Goal: Task Accomplishment & Management: Manage account settings

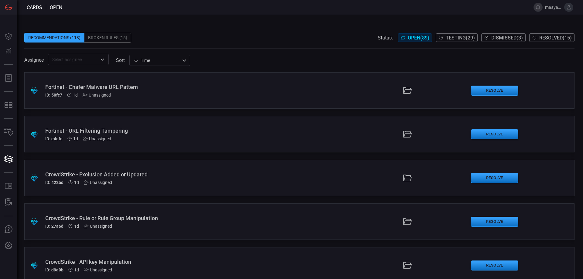
scroll to position [121, 0]
click at [112, 35] on div "Broken Rules (15)" at bounding box center [107, 38] width 47 height 10
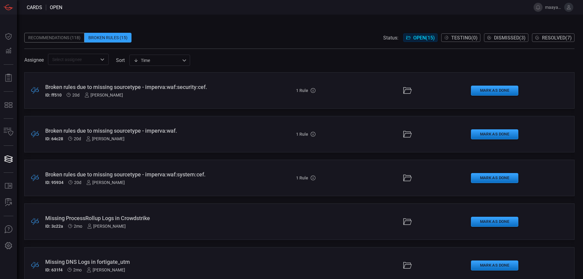
click at [96, 64] on div "​" at bounding box center [78, 59] width 61 height 11
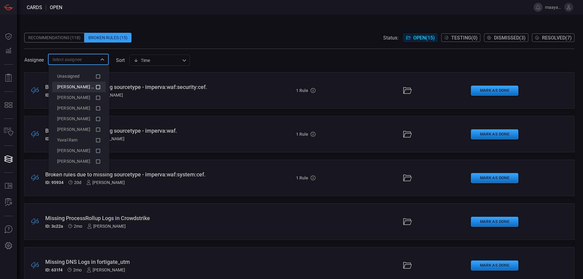
click at [98, 87] on icon at bounding box center [97, 86] width 5 height 7
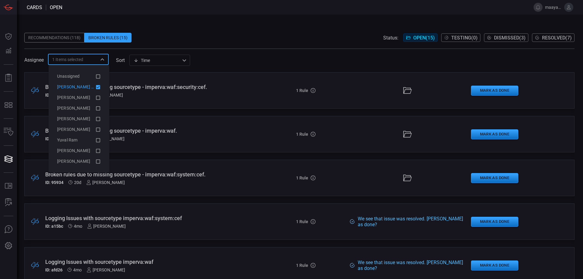
click at [239, 53] on span at bounding box center [299, 51] width 550 height 5
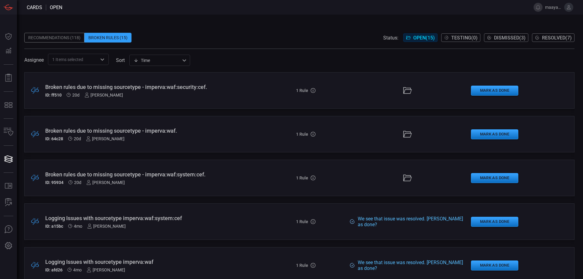
click at [185, 86] on div "Broken rules due to missing sourcetype - imperva:waf:security:cef." at bounding box center [141, 87] width 193 height 6
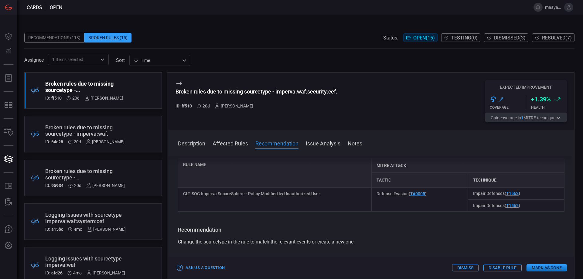
scroll to position [30, 0]
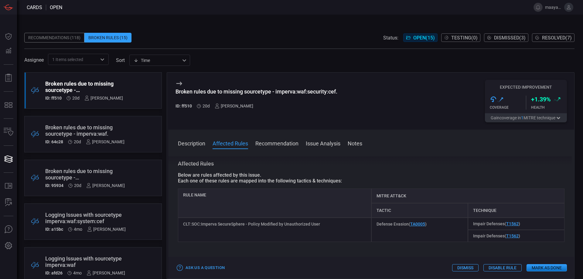
click at [176, 142] on div "Description Affected Rules Recommendation Issue Analysis Notes Description The …" at bounding box center [371, 204] width 406 height 149
click at [184, 141] on button "Description" at bounding box center [191, 142] width 27 height 7
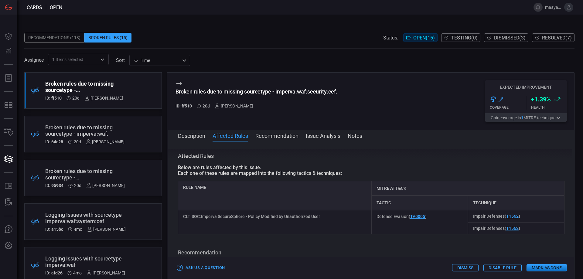
scroll to position [61, 0]
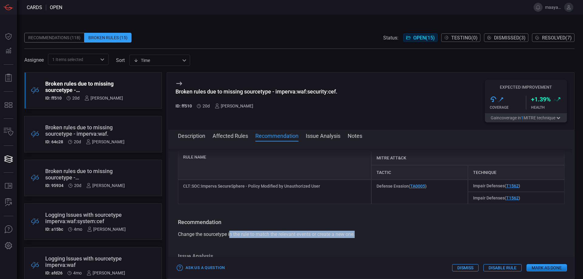
drag, startPoint x: 231, startPoint y: 236, endPoint x: 380, endPoint y: 232, distance: 148.8
click at [380, 232] on div "Change the sourcetype in the rule to match the relevant events or create a new …" at bounding box center [371, 234] width 386 height 7
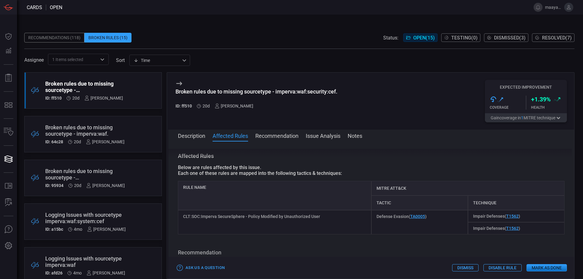
scroll to position [0, 0]
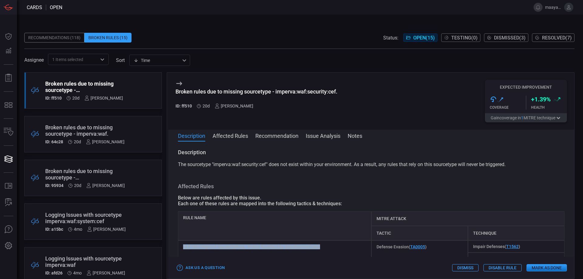
drag, startPoint x: 184, startPoint y: 248, endPoint x: 327, endPoint y: 247, distance: 143.0
click at [327, 247] on div "CLT:SOC:Imperva SecureSphere - Policy Modified by Unauthorized User" at bounding box center [274, 252] width 193 height 24
copy div "CLT:SOC:Imperva SecureSphere - Policy Modified by Unauthorized User"
click at [178, 83] on icon at bounding box center [179, 84] width 6 height 4
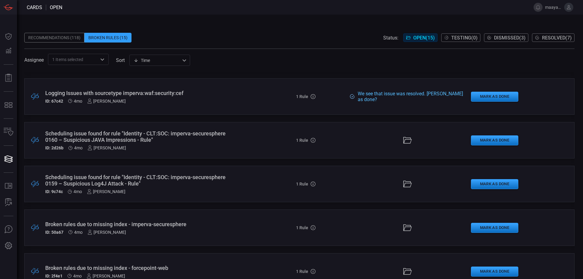
scroll to position [230, 0]
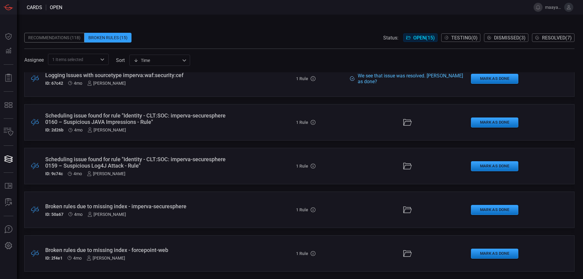
click at [162, 249] on div "Broken rules due to missing index - forcepoint-web" at bounding box center [141, 250] width 193 height 6
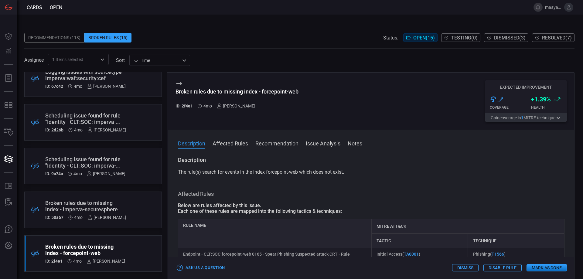
click at [224, 142] on button "Affected Rules" at bounding box center [230, 142] width 36 height 7
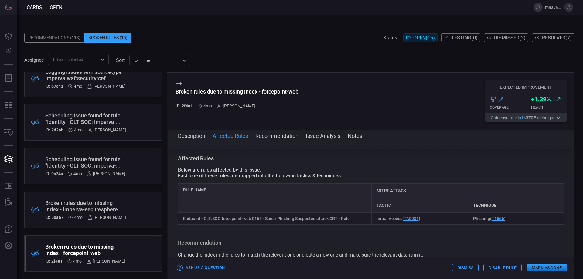
click at [291, 137] on button "Recommendation" at bounding box center [276, 135] width 43 height 7
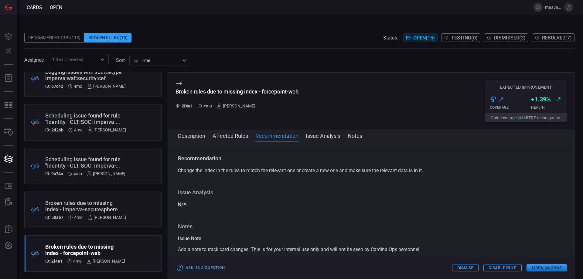
click at [323, 138] on button "Issue Analysis" at bounding box center [323, 135] width 35 height 7
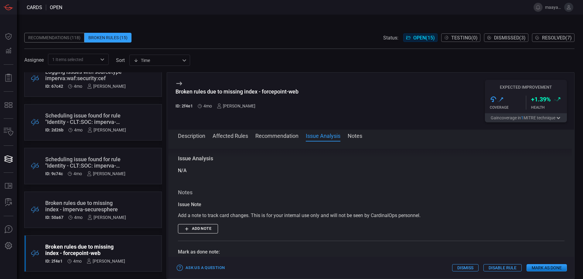
click at [355, 136] on button "Notes" at bounding box center [355, 135] width 15 height 7
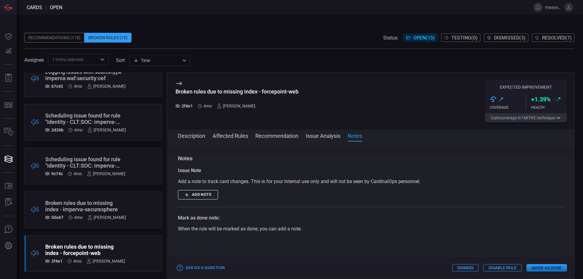
click at [192, 139] on button "Description" at bounding box center [191, 135] width 27 height 7
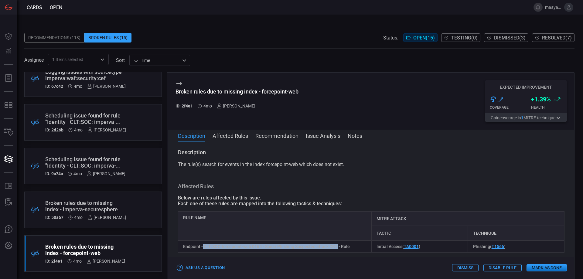
drag, startPoint x: 203, startPoint y: 246, endPoint x: 335, endPoint y: 246, distance: 132.7
click at [335, 246] on div "Endpoint - CLT:SOC:forcepoint-web 0165 - Spear Phishing Suspected attack CRT - …" at bounding box center [274, 246] width 193 height 12
copy div "CLT:SOC:forcepoint-web 0165 - Spear Phishing Suspected attack CRT"
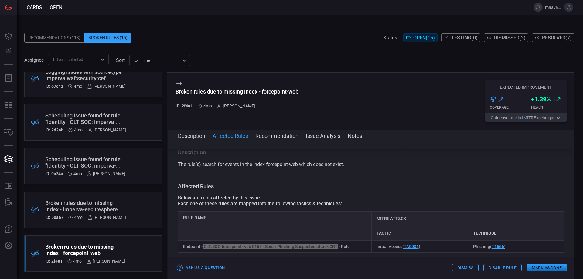
scroll to position [30, 0]
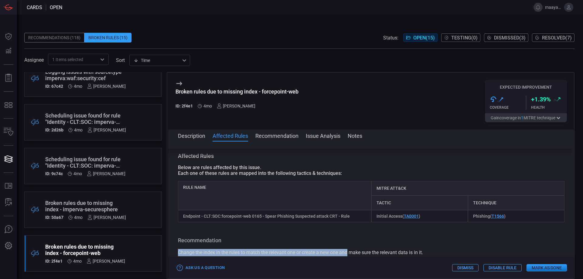
drag, startPoint x: 175, startPoint y: 254, endPoint x: 348, endPoint y: 253, distance: 172.4
click at [348, 253] on div "Description The rule(s) search for events in the index forcepoint-web which doe…" at bounding box center [371, 209] width 406 height 120
drag, startPoint x: 348, startPoint y: 253, endPoint x: 341, endPoint y: 253, distance: 6.7
click at [347, 253] on span "Change the index in the rules to match the relevant one or create a new one and…" at bounding box center [300, 253] width 245 height 6
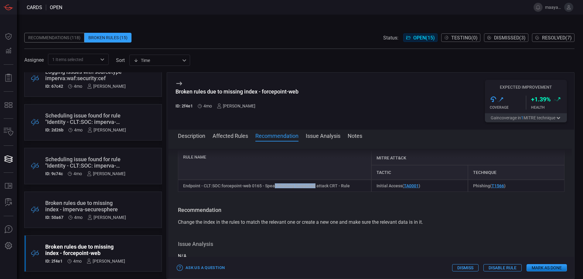
drag, startPoint x: 274, startPoint y: 185, endPoint x: 313, endPoint y: 187, distance: 38.6
click at [313, 187] on div "Endpoint - CLT:SOC:forcepoint-web 0165 - Spear Phishing Suspected attack CRT - …" at bounding box center [274, 186] width 193 height 12
click at [236, 139] on button "Affected Rules" at bounding box center [230, 135] width 36 height 7
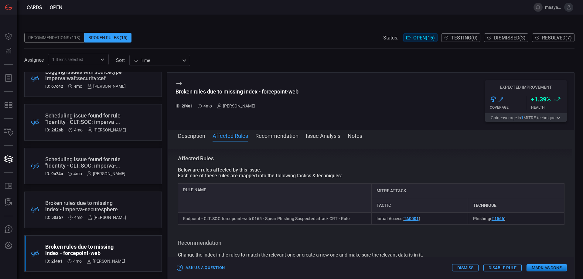
click at [319, 139] on button "Issue Analysis" at bounding box center [323, 135] width 35 height 7
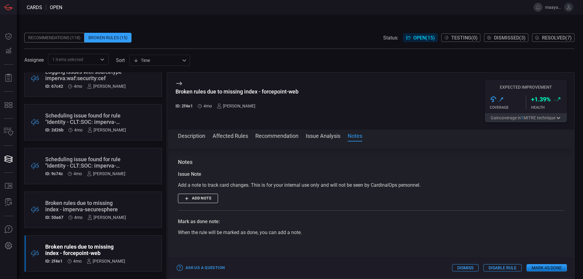
scroll to position [207, 0]
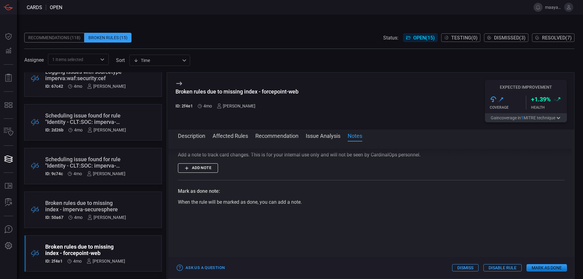
click at [318, 141] on span at bounding box center [371, 144] width 406 height 10
click at [318, 137] on button "Issue Analysis" at bounding box center [323, 135] width 35 height 7
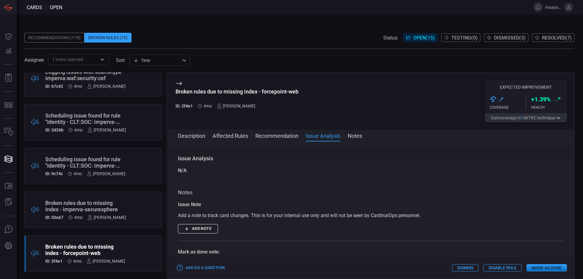
click at [288, 137] on button "Recommendation" at bounding box center [276, 135] width 43 height 7
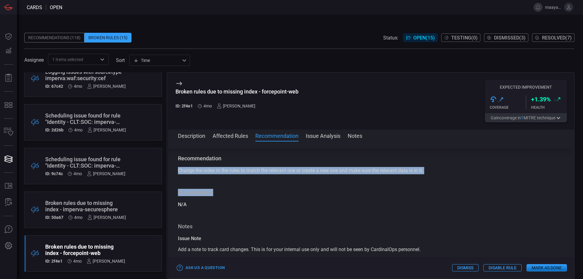
drag, startPoint x: 174, startPoint y: 171, endPoint x: 462, endPoint y: 175, distance: 288.4
click at [462, 175] on div "Description The rule(s) search for events in the index forcepoint-web which doe…" at bounding box center [371, 209] width 406 height 120
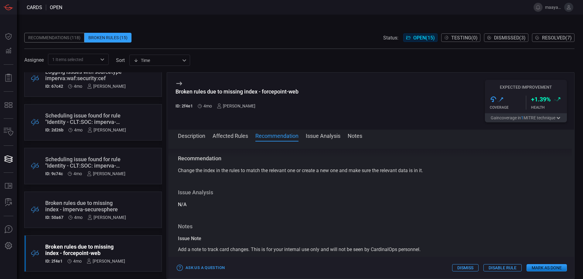
drag, startPoint x: 224, startPoint y: 130, endPoint x: 223, endPoint y: 134, distance: 3.5
click at [223, 130] on div "Description Affected Rules Recommendation Issue Analysis Notes Description The …" at bounding box center [371, 204] width 406 height 149
click at [223, 135] on button "Affected Rules" at bounding box center [230, 135] width 36 height 7
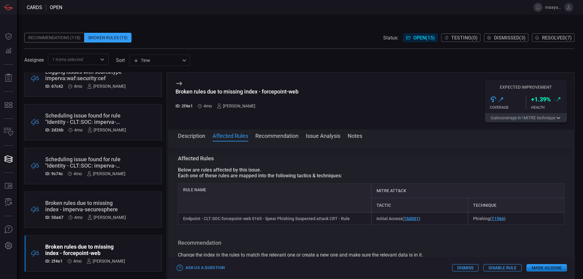
click at [497, 268] on button "Disable Rule" at bounding box center [502, 267] width 38 height 7
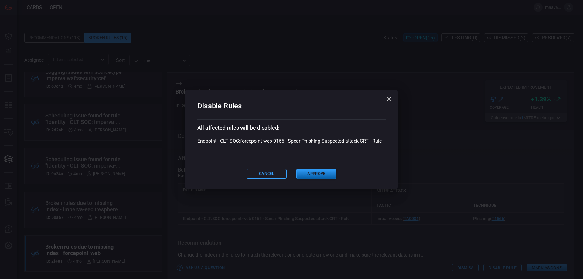
click at [314, 172] on button "Approve" at bounding box center [316, 174] width 40 height 10
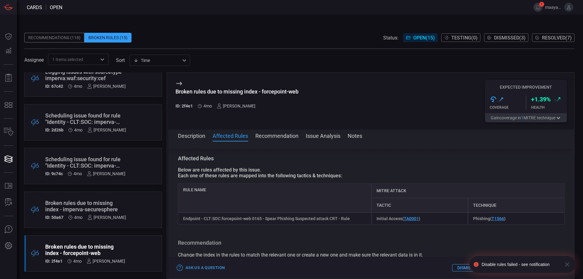
click at [181, 82] on icon at bounding box center [178, 83] width 7 height 7
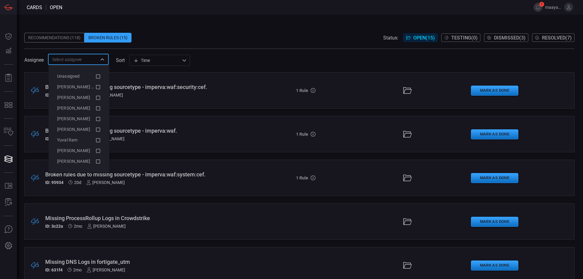
click at [90, 59] on input "text" at bounding box center [73, 60] width 47 height 8
click at [82, 86] on span "Maayan Shtavi (Myself)" at bounding box center [82, 86] width 50 height 5
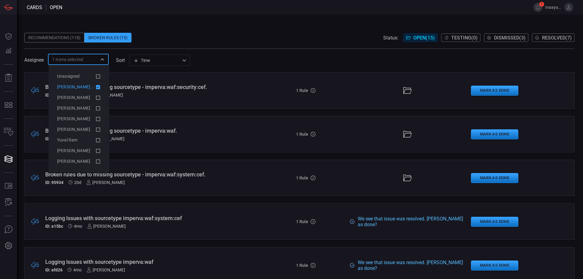
click at [246, 39] on div "Recommendations (118) Broken Rules (15) Status: Open ( 15 ) Testing ( 0 ) Dismi…" at bounding box center [299, 38] width 550 height 10
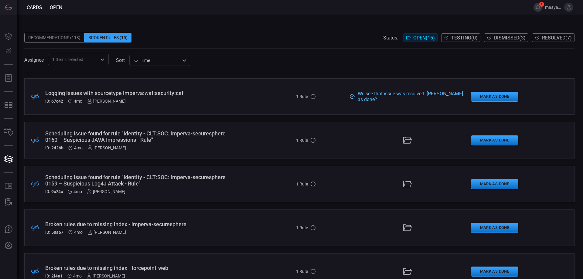
scroll to position [230, 0]
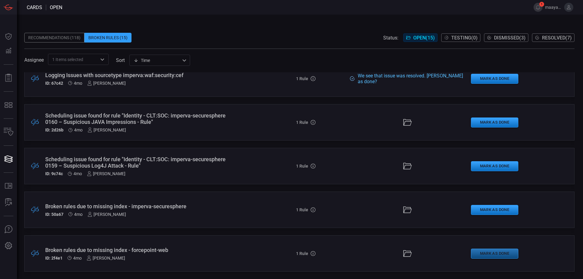
click at [501, 257] on button "Mark as Done" at bounding box center [494, 254] width 47 height 10
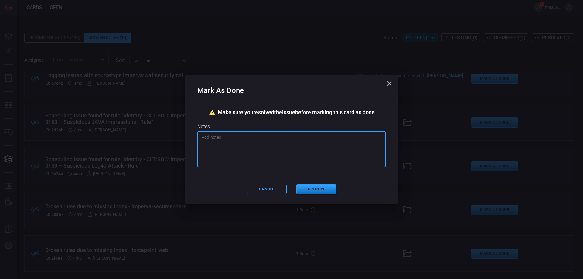
click at [214, 141] on textarea at bounding box center [292, 149] width 180 height 30
type textarea "t"
type textarea "v"
type textarea "החוק ישן ולא רלוונטי, שמתי בdisable"
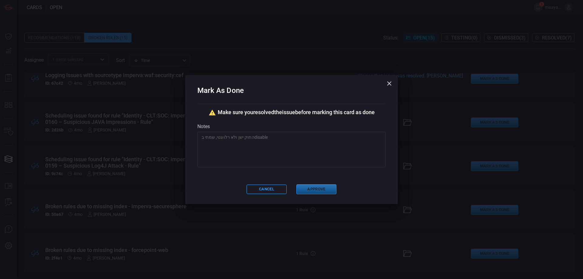
click at [310, 189] on button "Approve" at bounding box center [316, 189] width 40 height 10
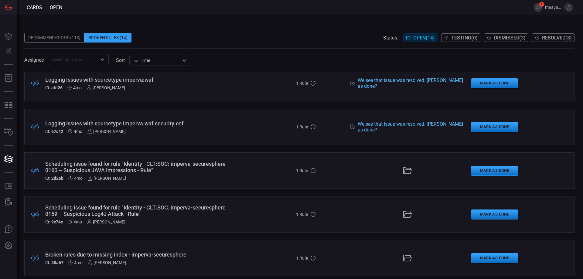
scroll to position [187, 0]
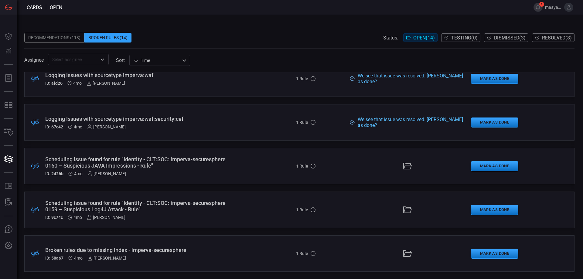
click at [166, 252] on div "Broken rules due to missing index - imperva-securesphere" at bounding box center [141, 250] width 193 height 6
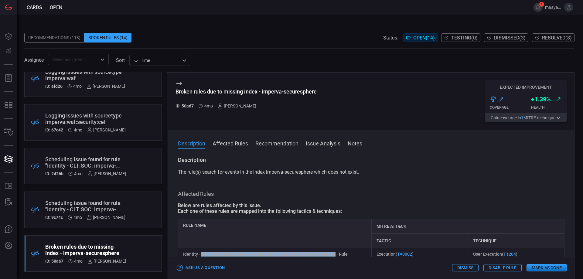
drag, startPoint x: 200, startPoint y: 254, endPoint x: 334, endPoint y: 255, distance: 133.9
click at [334, 255] on div "Identity - CLT:SOC: imperva-securesphere 0160 – Suspicious JAVA Impressions - R…" at bounding box center [274, 254] width 193 height 12
copy div "CLT:SOC: imperva-securesphere 0160 – Suspicious JAVA Impressions"
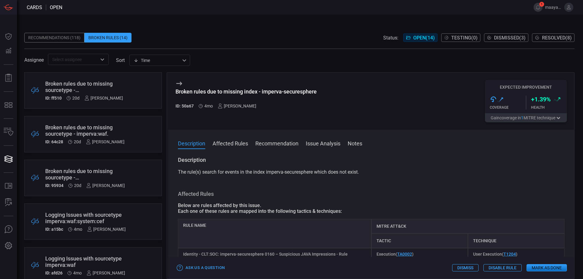
click at [88, 94] on div "Broken rules due to missing sourcetype - imperva:waf:security:cef. ID: ff510 20…" at bounding box center [84, 90] width 78 height 20
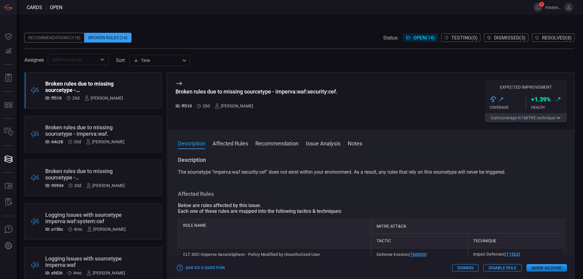
scroll to position [30, 0]
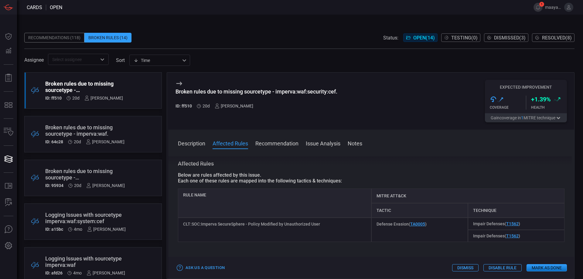
click at [95, 127] on div "Broken rules due to missing sourcetype - imperva:waf." at bounding box center [84, 130] width 79 height 13
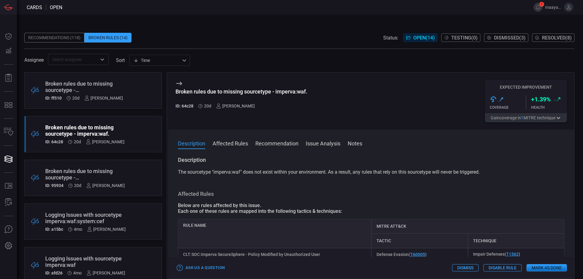
click at [73, 172] on div "Broken rules due to missing sourcetype - imperva:waf:system:cef." at bounding box center [85, 174] width 80 height 13
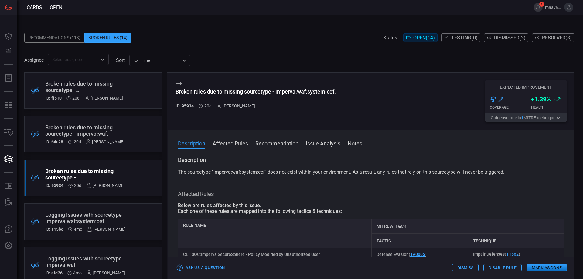
click at [97, 216] on div "Logging Issues with sourcetype imperva:waf:system:cef" at bounding box center [85, 218] width 80 height 13
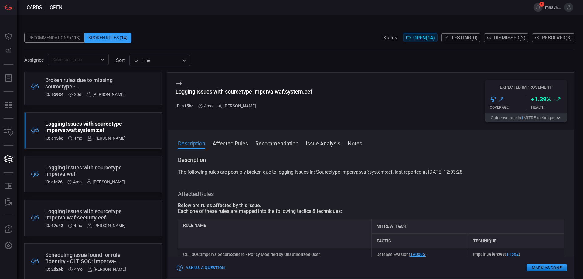
scroll to position [121, 0]
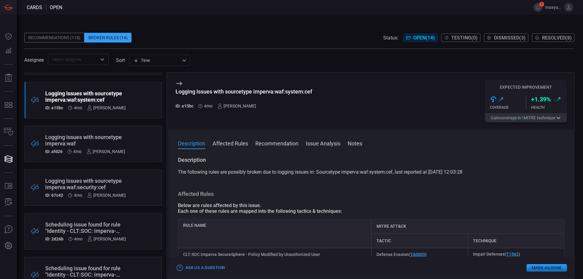
click at [88, 146] on div "Logging Issues with sourcetype imperva:waf" at bounding box center [85, 140] width 80 height 13
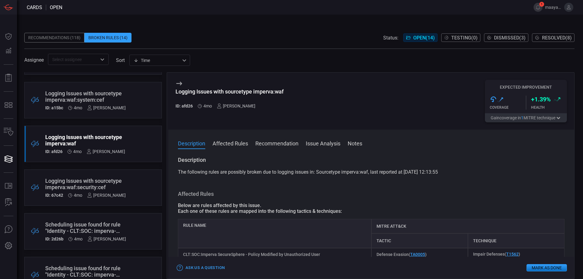
click at [74, 186] on div "Logging Issues with sourcetype imperva:waf:security:cef" at bounding box center [85, 184] width 80 height 13
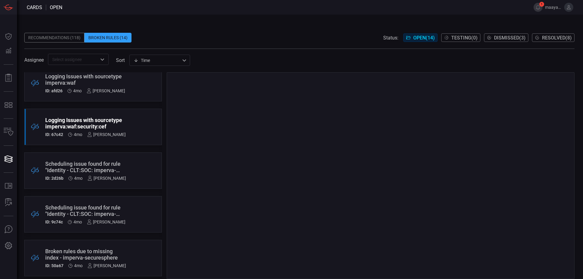
scroll to position [187, 0]
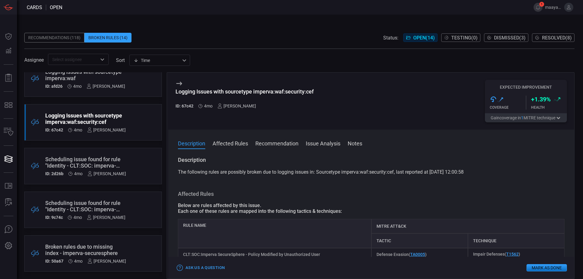
click at [53, 165] on div "Scheduling issue found for rule "Identity - CLT:SOC: imperva-securesphere 0160 …" at bounding box center [85, 162] width 81 height 13
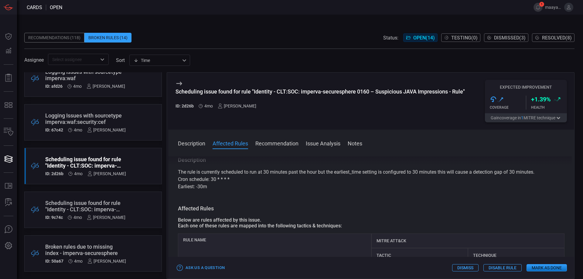
scroll to position [30, 0]
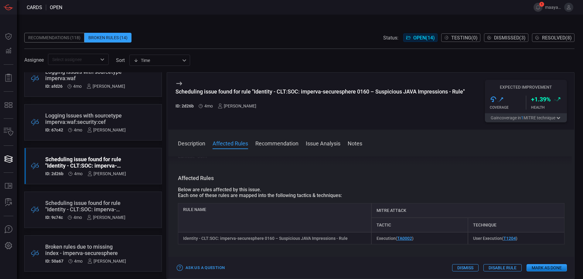
click at [63, 204] on div "Scheduling issue found for rule "Identity - CLT:SOC: imperva-securesphere 0159 …" at bounding box center [85, 206] width 80 height 13
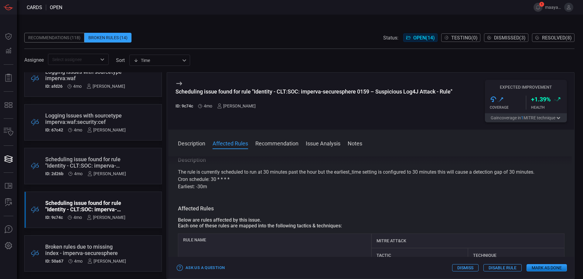
scroll to position [30, 0]
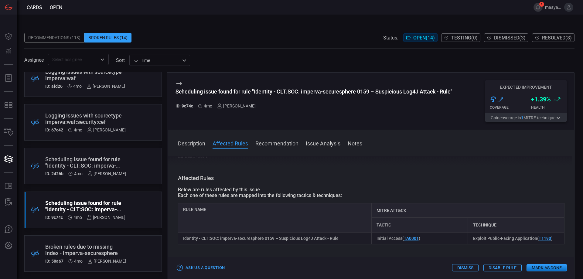
click at [80, 247] on div "Broken rules due to missing index - imperva-securesphere" at bounding box center [85, 249] width 81 height 13
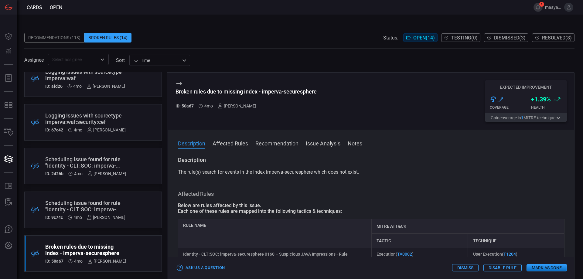
click at [95, 165] on div "Scheduling issue found for rule "Identity - CLT:SOC: imperva-securesphere 0160 …" at bounding box center [85, 162] width 81 height 13
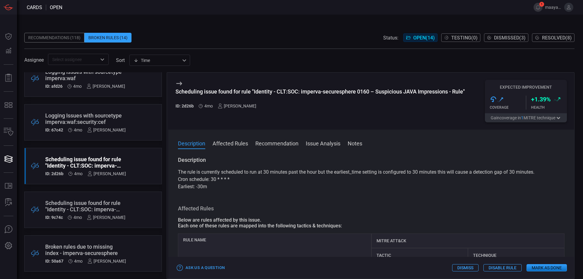
scroll to position [61, 0]
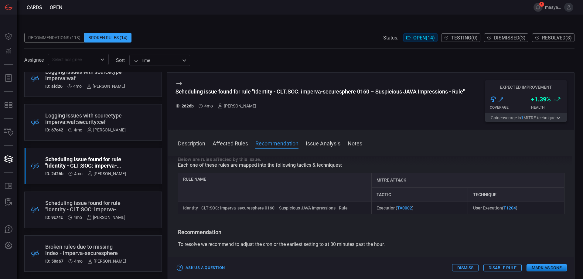
click at [181, 84] on icon at bounding box center [179, 84] width 6 height 4
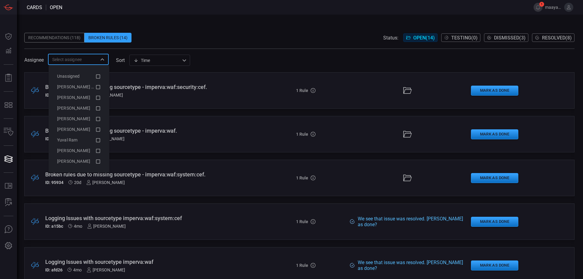
click at [72, 57] on input "text" at bounding box center [73, 60] width 47 height 8
click at [99, 38] on div "Broken Rules (14)" at bounding box center [107, 38] width 47 height 10
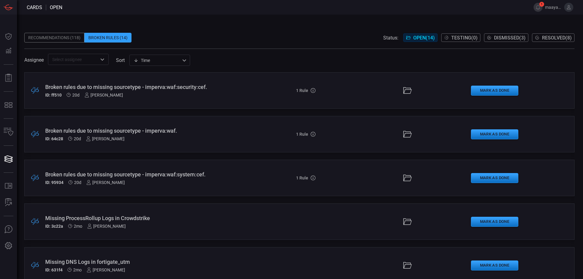
click at [208, 89] on div "Broken rules due to missing sourcetype - imperva:waf:security:cef." at bounding box center [141, 87] width 193 height 6
